Goal: Task Accomplishment & Management: Check status

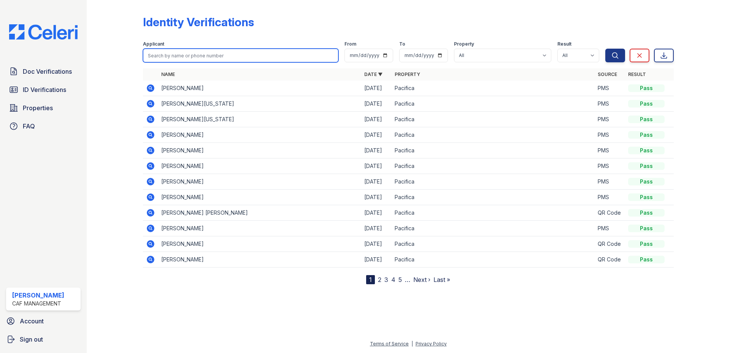
click at [240, 56] on input "search" at bounding box center [240, 56] width 195 height 14
type input "adams"
click at [605, 49] on button "Search" at bounding box center [615, 56] width 20 height 14
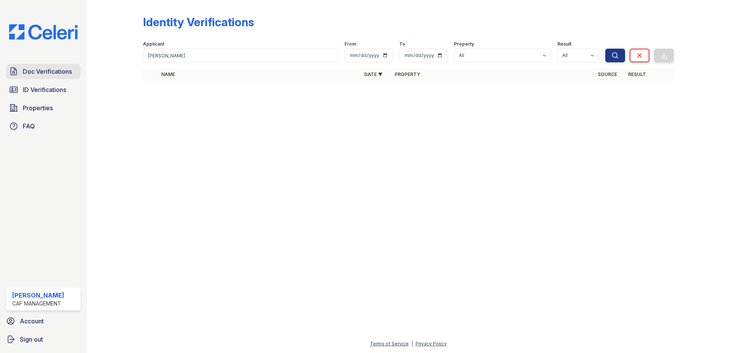
click at [62, 71] on span "Doc Verifications" at bounding box center [47, 71] width 49 height 9
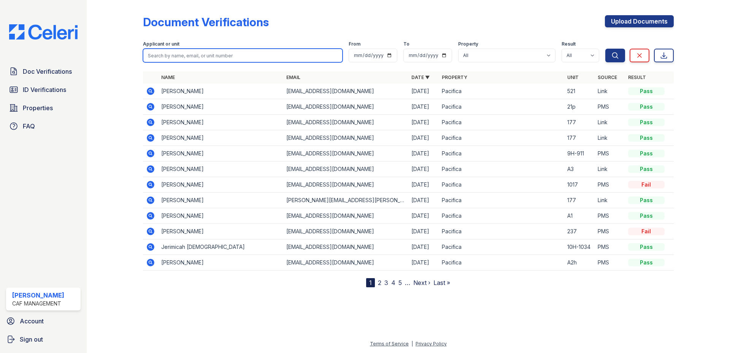
click at [217, 52] on input "search" at bounding box center [243, 56] width 200 height 14
type input "adams"
click at [605, 49] on button "Search" at bounding box center [615, 56] width 20 height 14
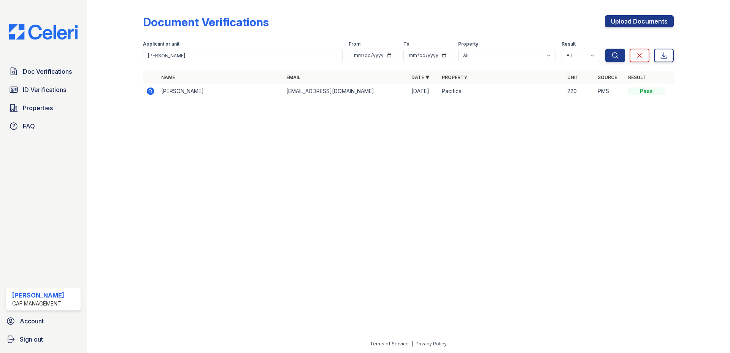
click at [144, 90] on td at bounding box center [150, 92] width 15 height 16
click at [147, 90] on icon at bounding box center [150, 91] width 9 height 9
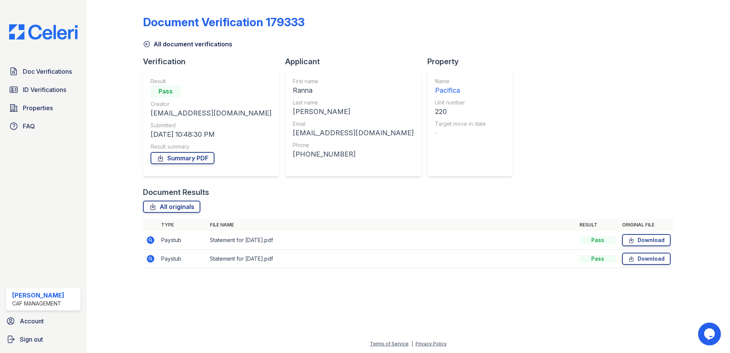
click at [153, 244] on icon at bounding box center [150, 240] width 9 height 9
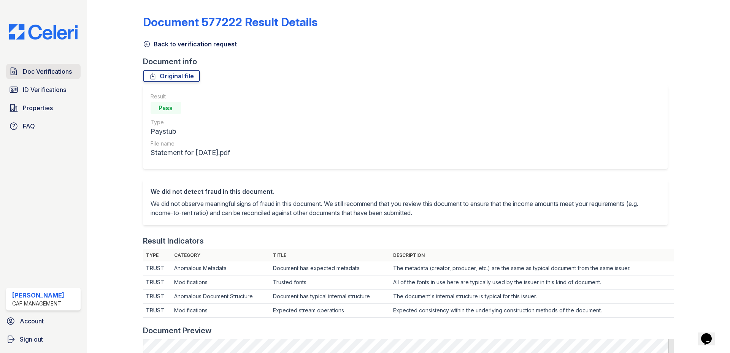
click at [67, 70] on span "Doc Verifications" at bounding box center [47, 71] width 49 height 9
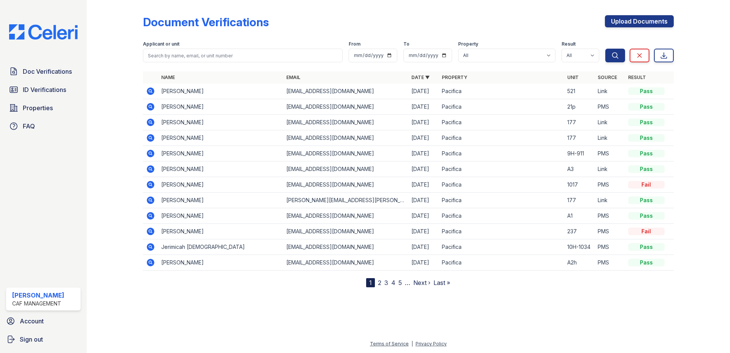
click at [148, 92] on icon at bounding box center [151, 91] width 8 height 8
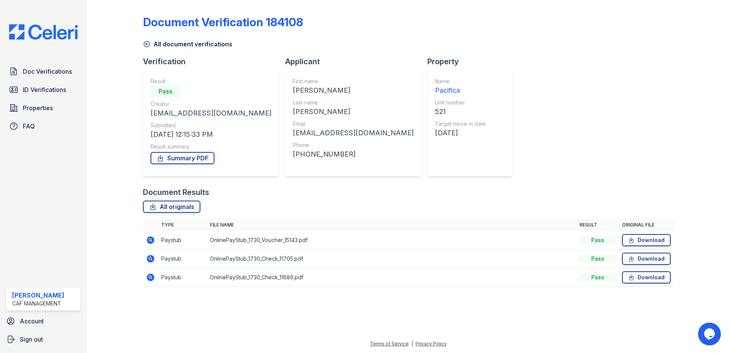
click at [153, 242] on icon at bounding box center [151, 241] width 8 height 8
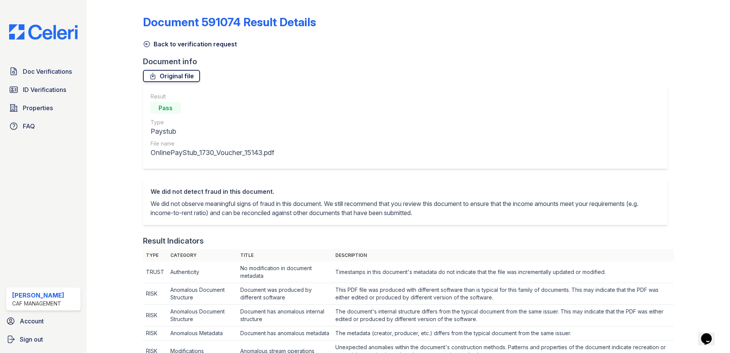
click at [192, 74] on link "Original file" at bounding box center [171, 76] width 57 height 12
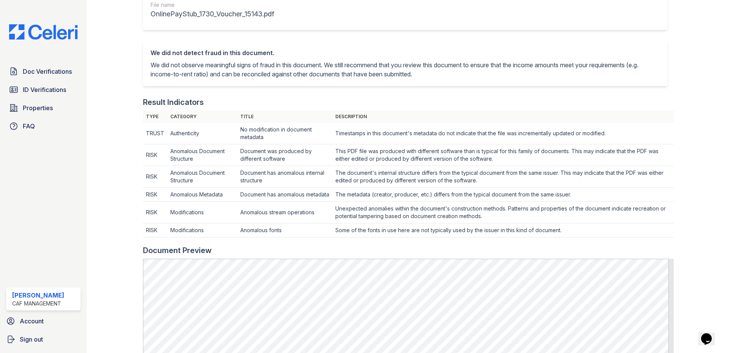
scroll to position [152, 0]
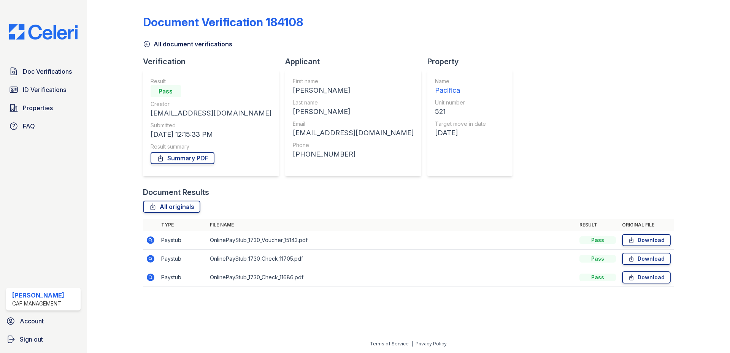
click at [146, 262] on icon at bounding box center [150, 258] width 9 height 9
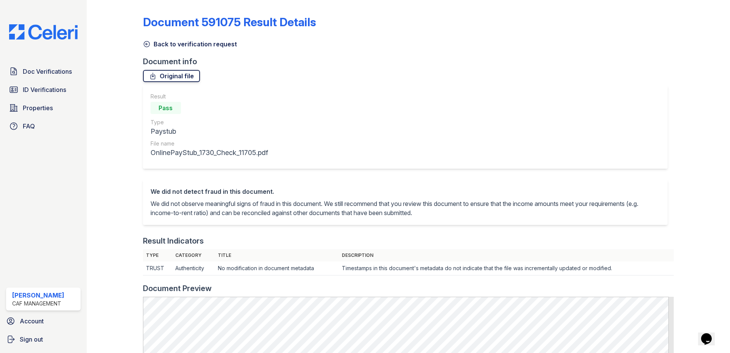
click at [167, 75] on link "Original file" at bounding box center [171, 76] width 57 height 12
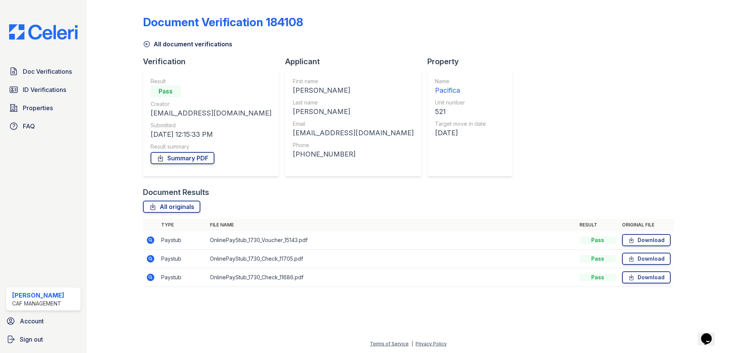
click at [153, 280] on icon at bounding box center [151, 278] width 8 height 8
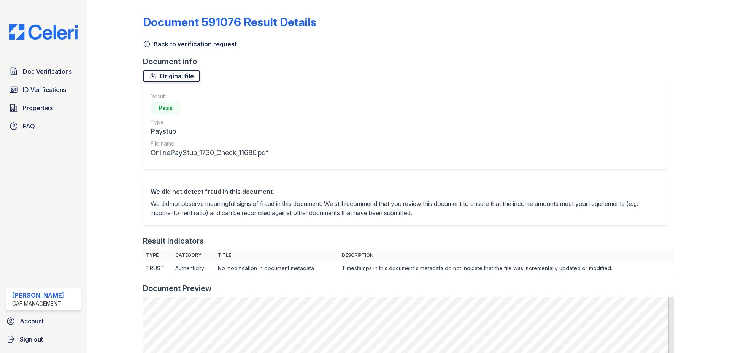
click at [165, 80] on link "Original file" at bounding box center [171, 76] width 57 height 12
